Goal: Find contact information: Find contact information

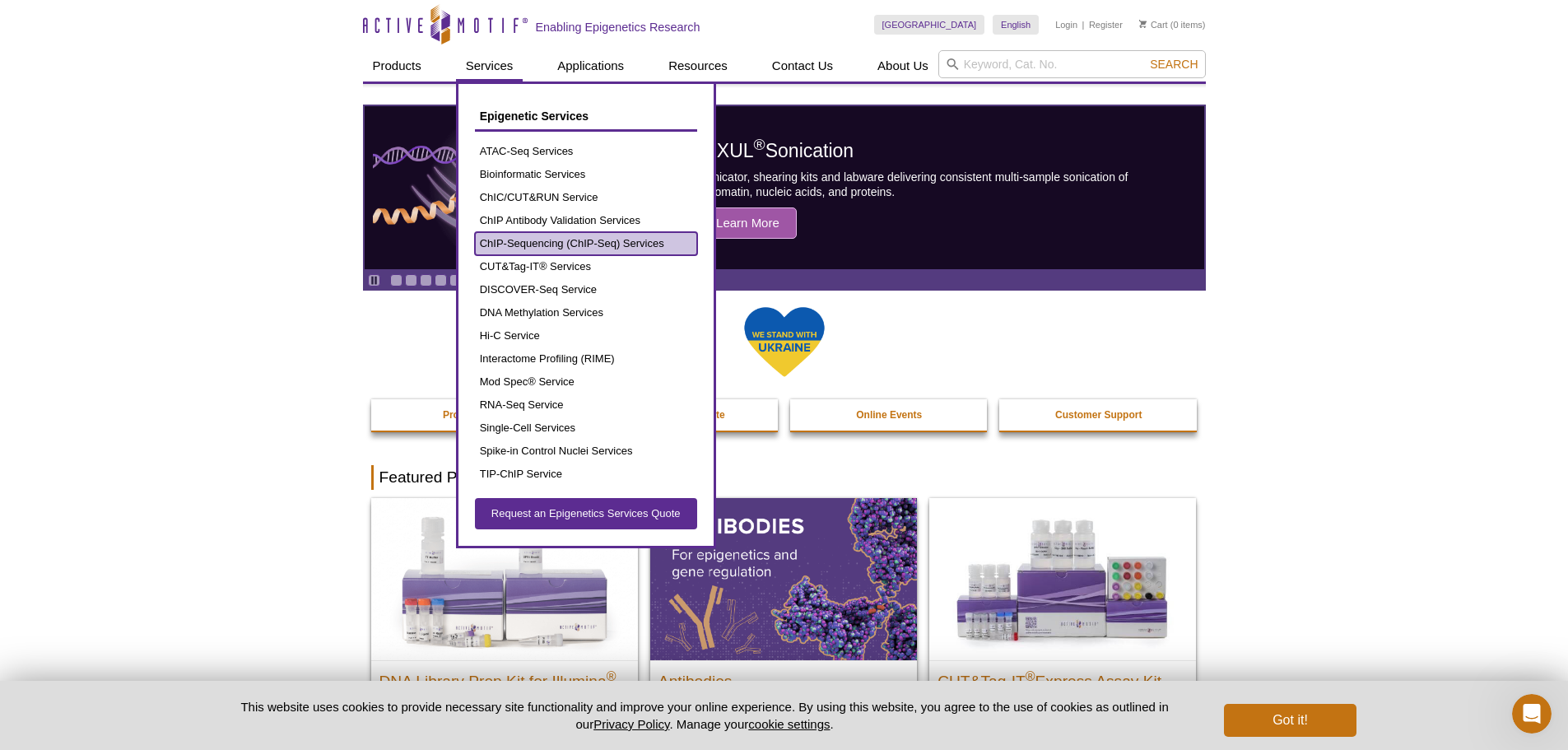
click at [612, 246] on link "ChIP-Sequencing (ChIP-Seq) Services" at bounding box center [585, 244] width 222 height 23
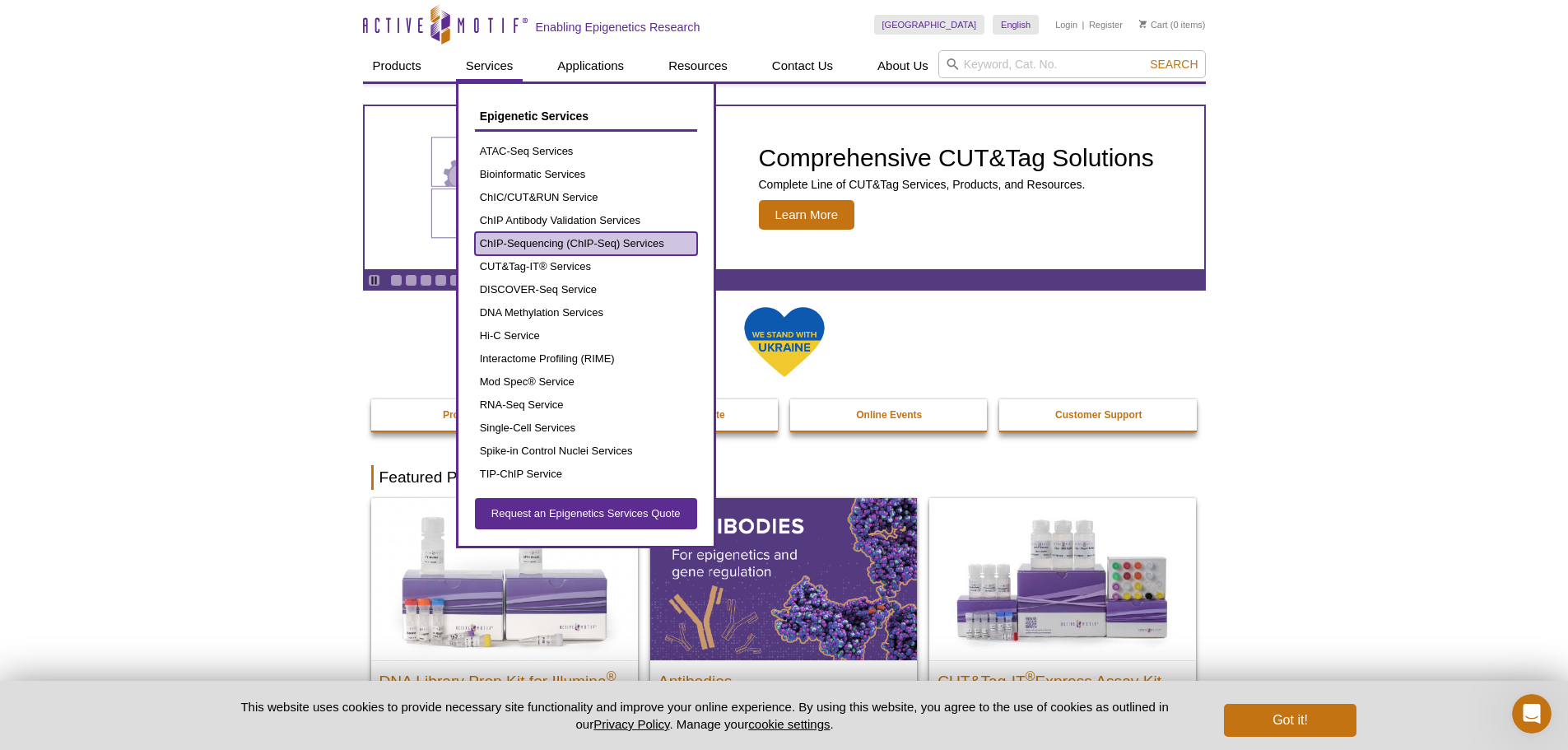
click at [576, 248] on link "ChIP-Sequencing (ChIP-Seq) Services" at bounding box center [585, 244] width 222 height 23
click at [574, 247] on link "ChIP-Sequencing (ChIP-Seq) Services" at bounding box center [585, 244] width 222 height 23
click at [588, 247] on link "ChIP-Sequencing (ChIP-Seq) Services" at bounding box center [585, 244] width 222 height 23
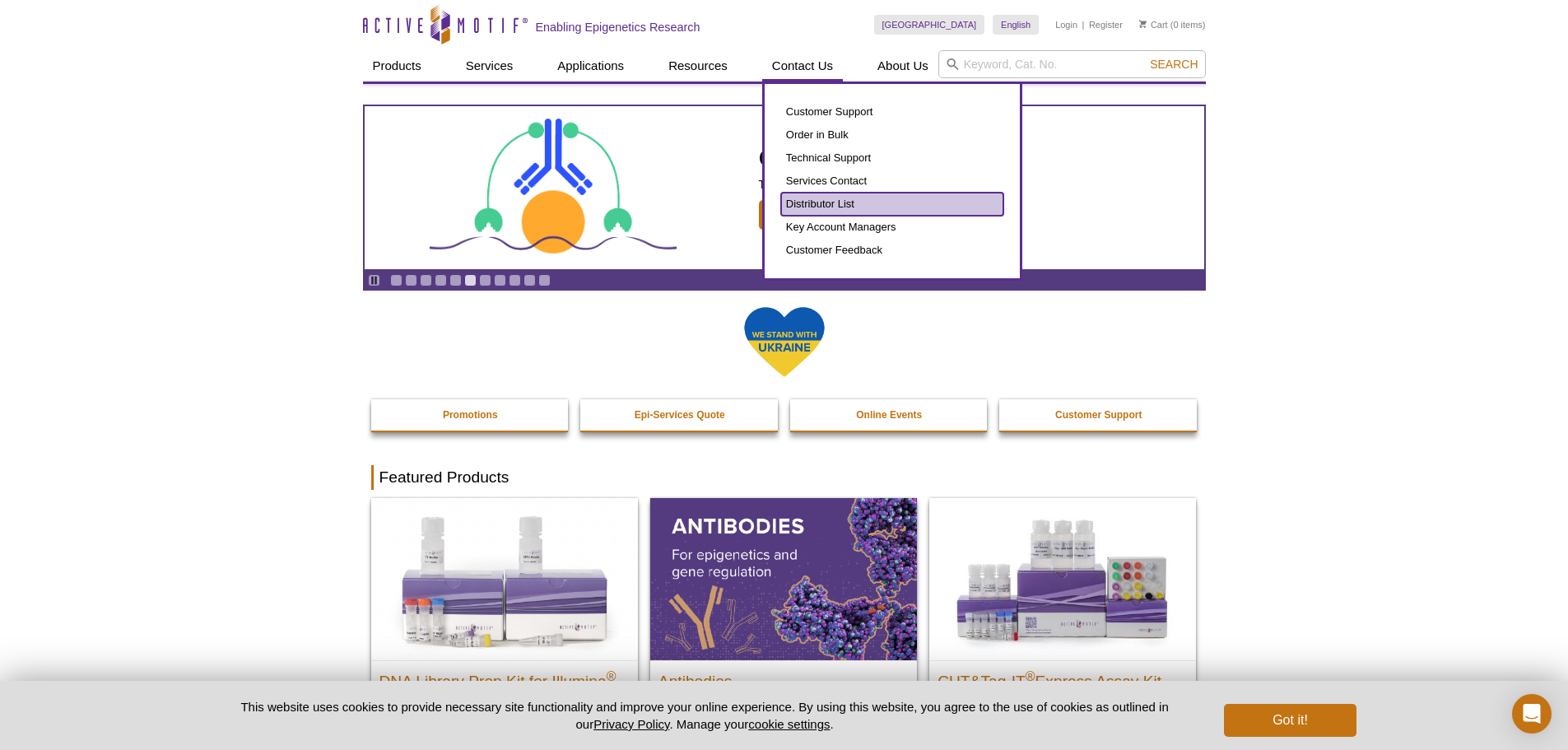
click at [851, 201] on link "Distributor List" at bounding box center [891, 204] width 222 height 23
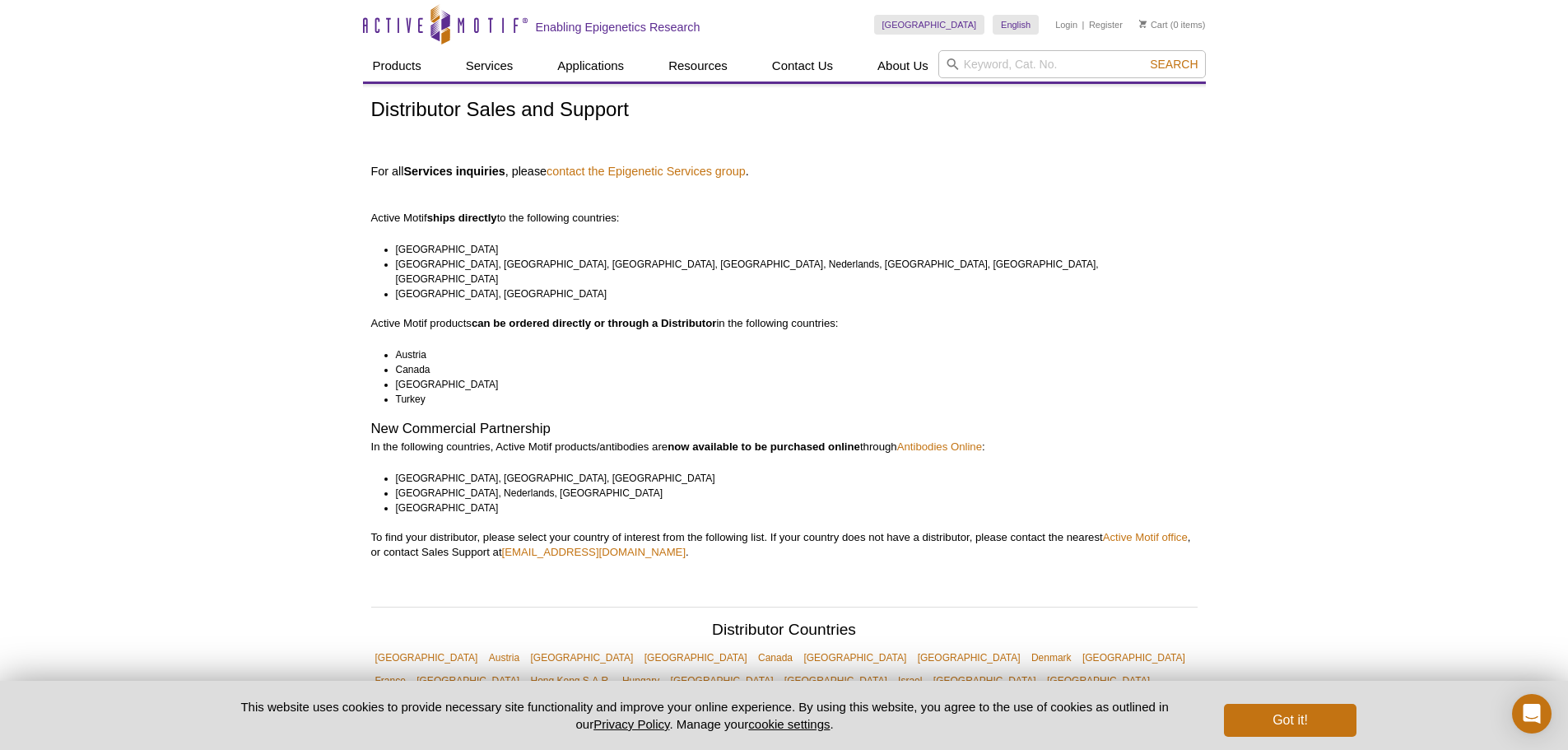
click at [476, 392] on li "Turkey" at bounding box center [788, 400] width 786 height 15
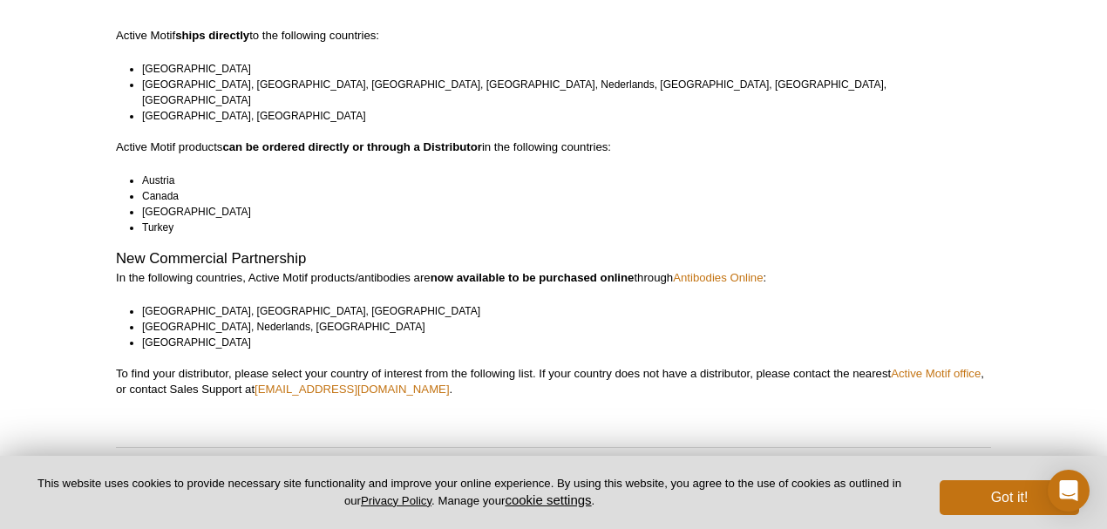
scroll to position [232, 0]
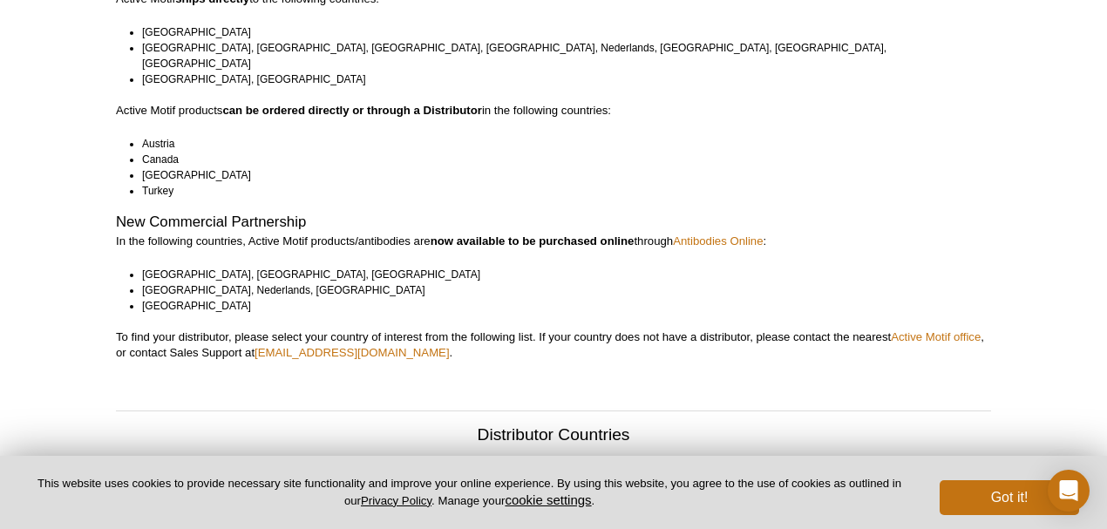
drag, startPoint x: 354, startPoint y: 224, endPoint x: 364, endPoint y: 222, distance: 10.6
click at [363, 234] on p "In the following countries, Active Motif products/antibodies are now available …" at bounding box center [553, 242] width 875 height 16
click at [417, 234] on p "In the following countries, Active Motif products/antibodies are now available …" at bounding box center [553, 242] width 875 height 16
click at [349, 346] on link "sales@activemotif.com" at bounding box center [352, 352] width 195 height 13
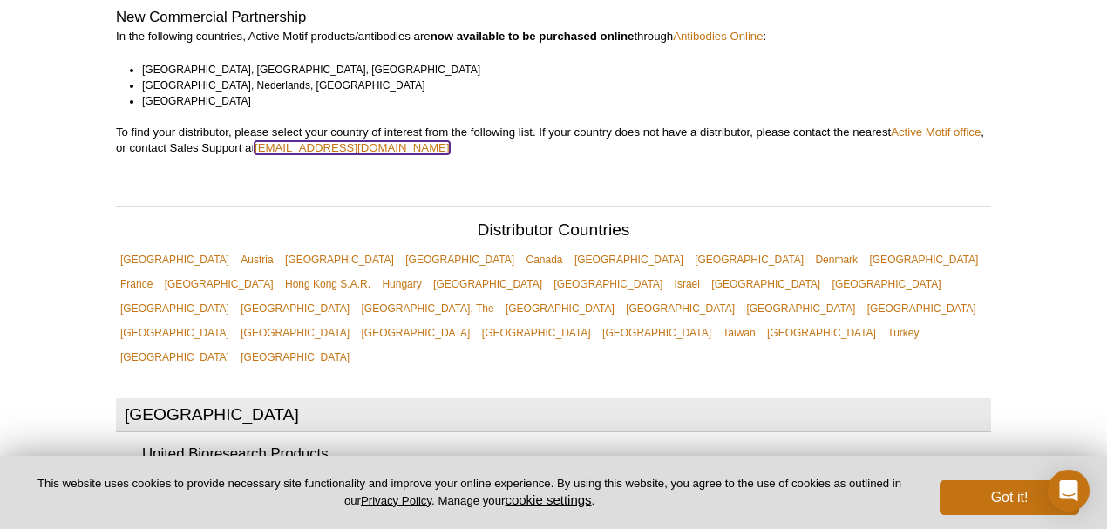
scroll to position [465, 0]
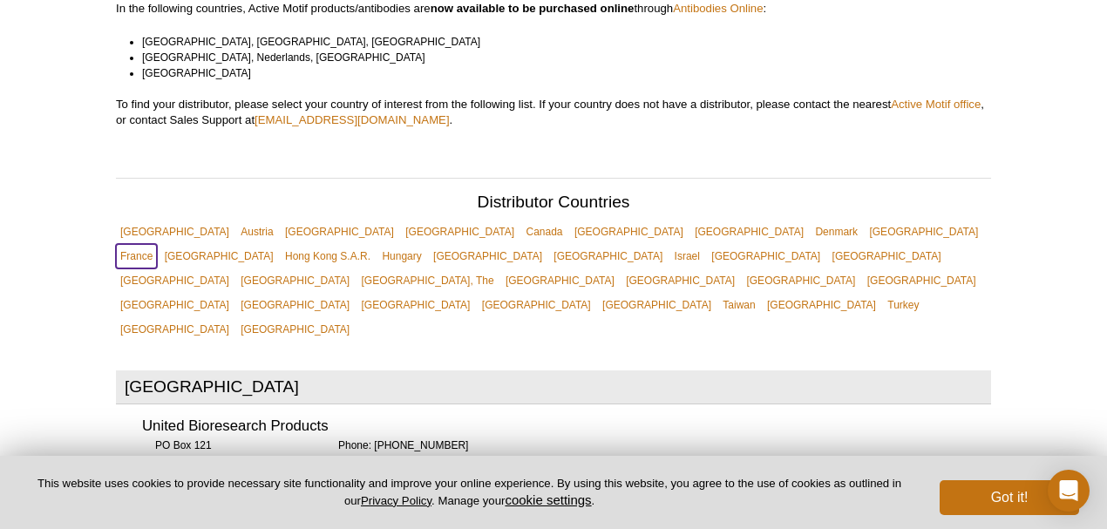
click at [157, 244] on link "France" at bounding box center [136, 256] width 41 height 24
